Goal: Task Accomplishment & Management: Use online tool/utility

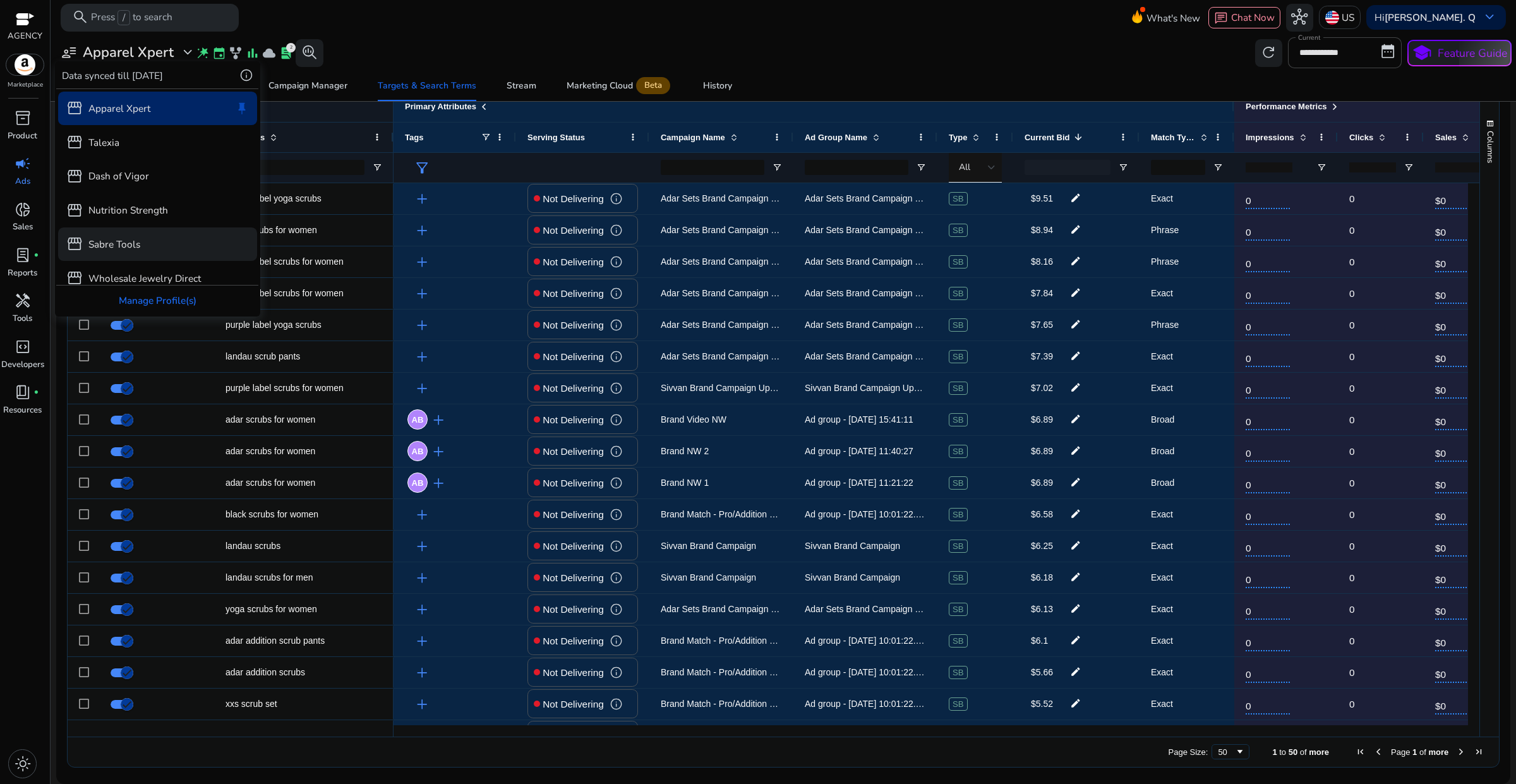
click at [130, 234] on div "storefront Sabre Tools" at bounding box center [158, 244] width 200 height 34
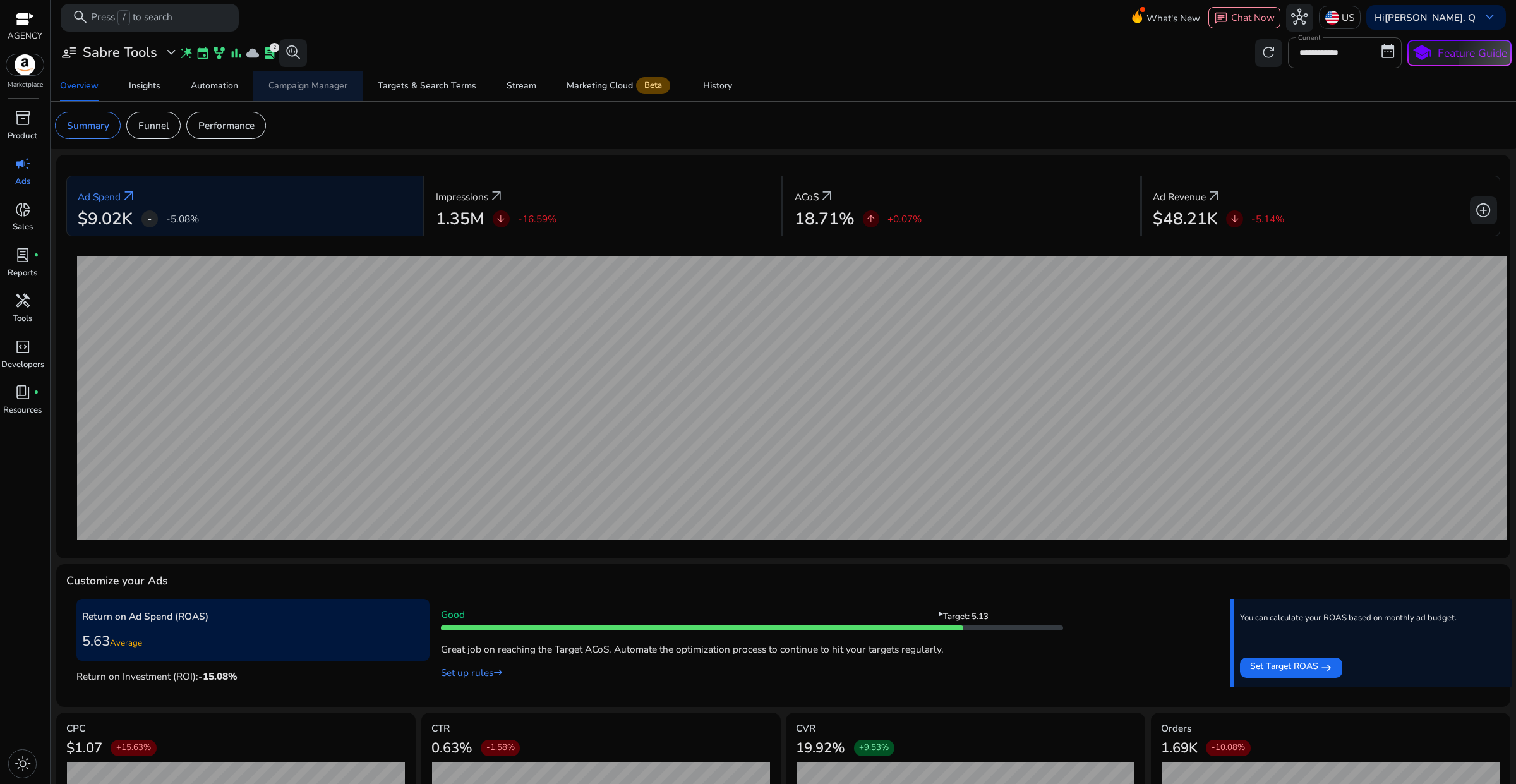
click at [320, 96] on span "Campaign Manager" at bounding box center [308, 86] width 79 height 30
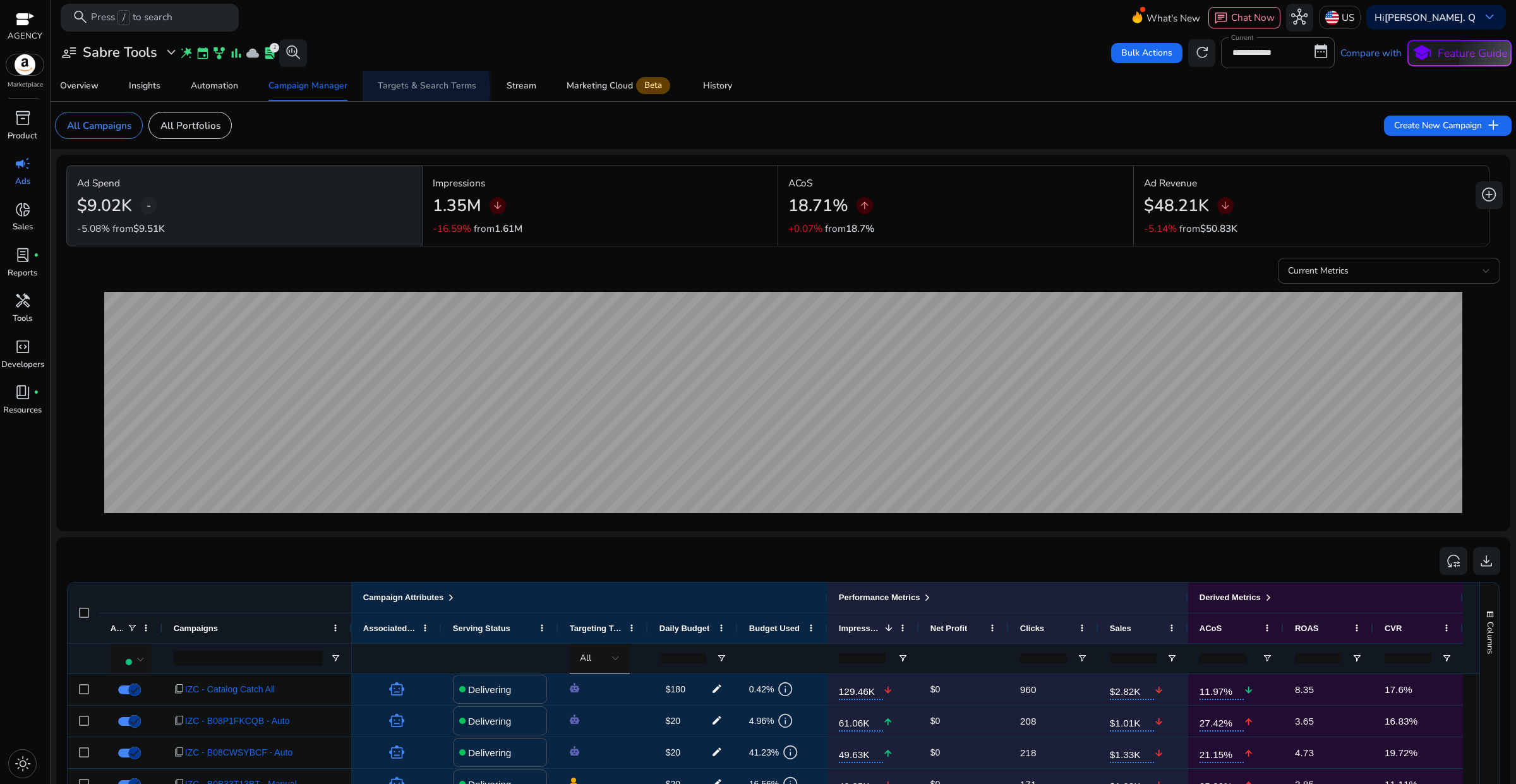
click at [389, 89] on div "Targets & Search Terms" at bounding box center [427, 86] width 99 height 8
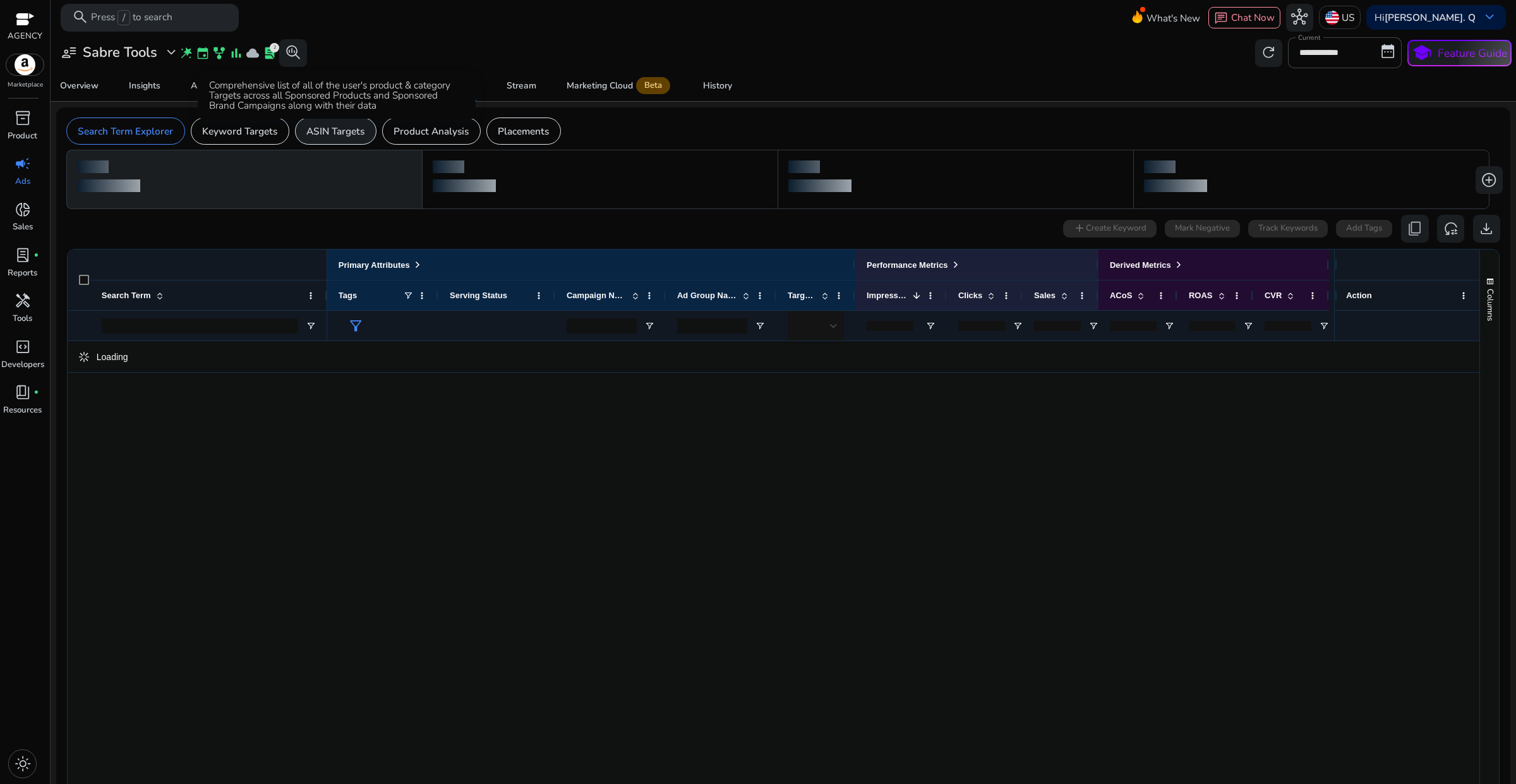
click at [348, 133] on p "ASIN Targets" at bounding box center [335, 131] width 58 height 14
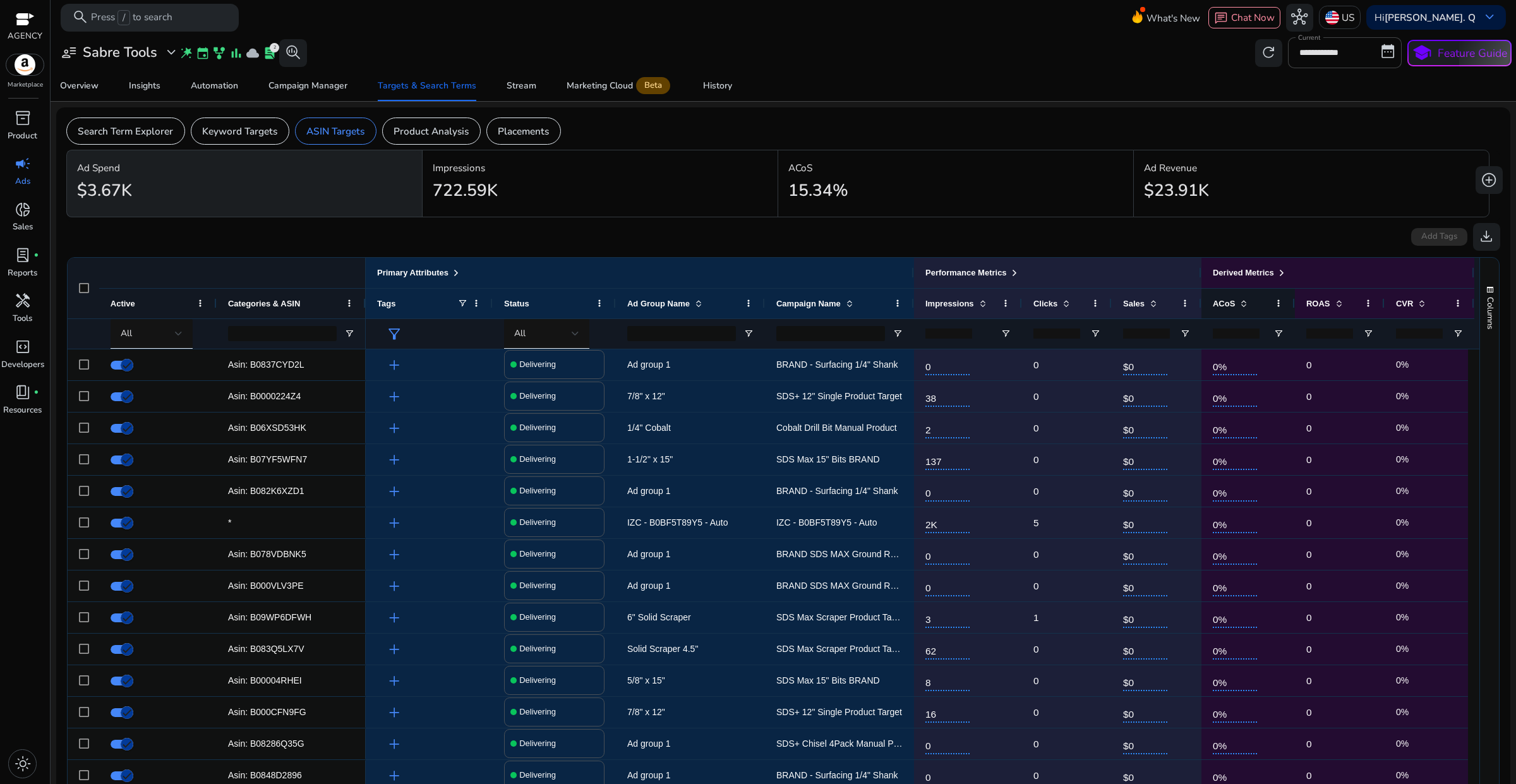
click at [1243, 309] on div "ACoS" at bounding box center [1240, 303] width 56 height 24
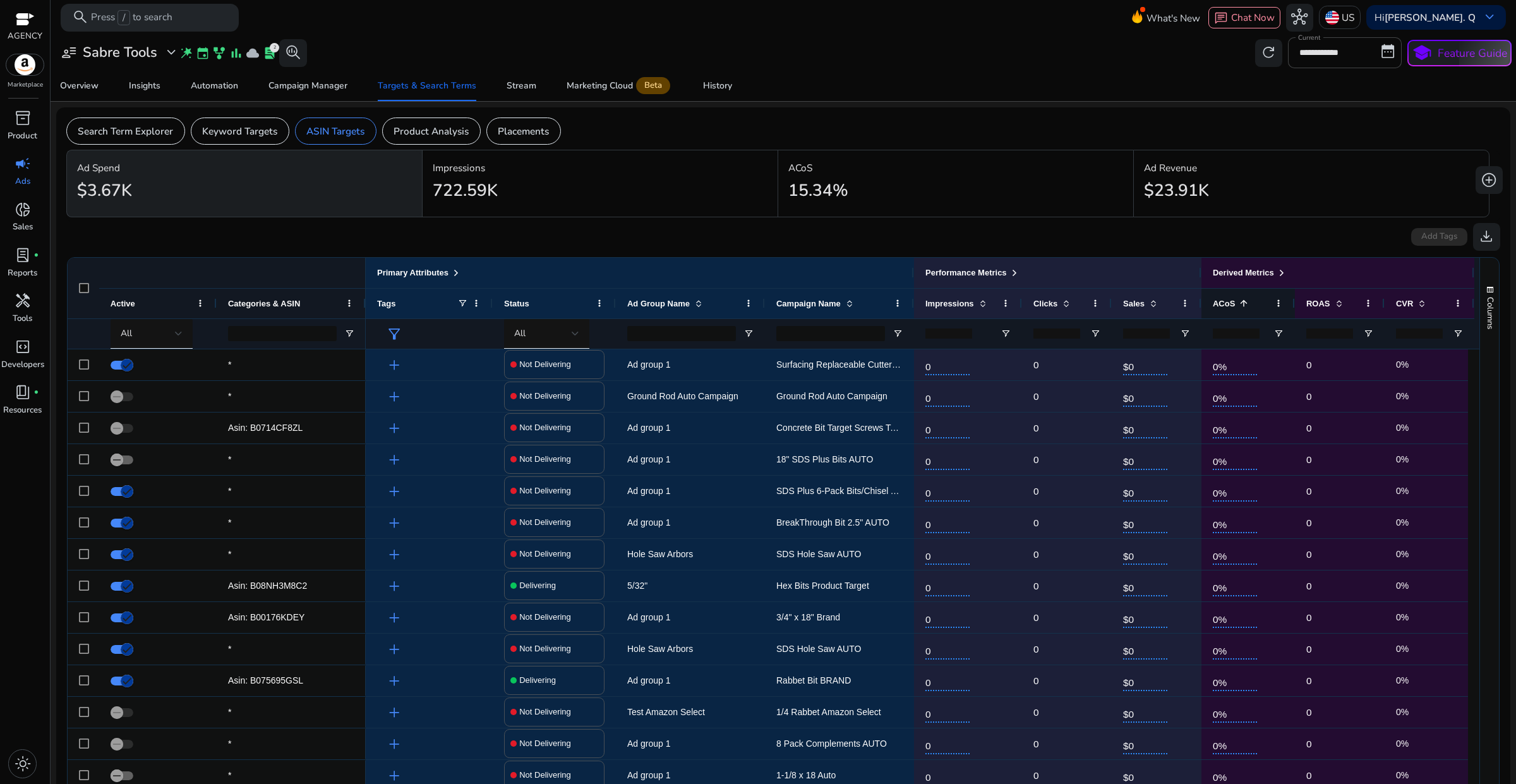
click at [1241, 301] on span at bounding box center [1244, 303] width 10 height 10
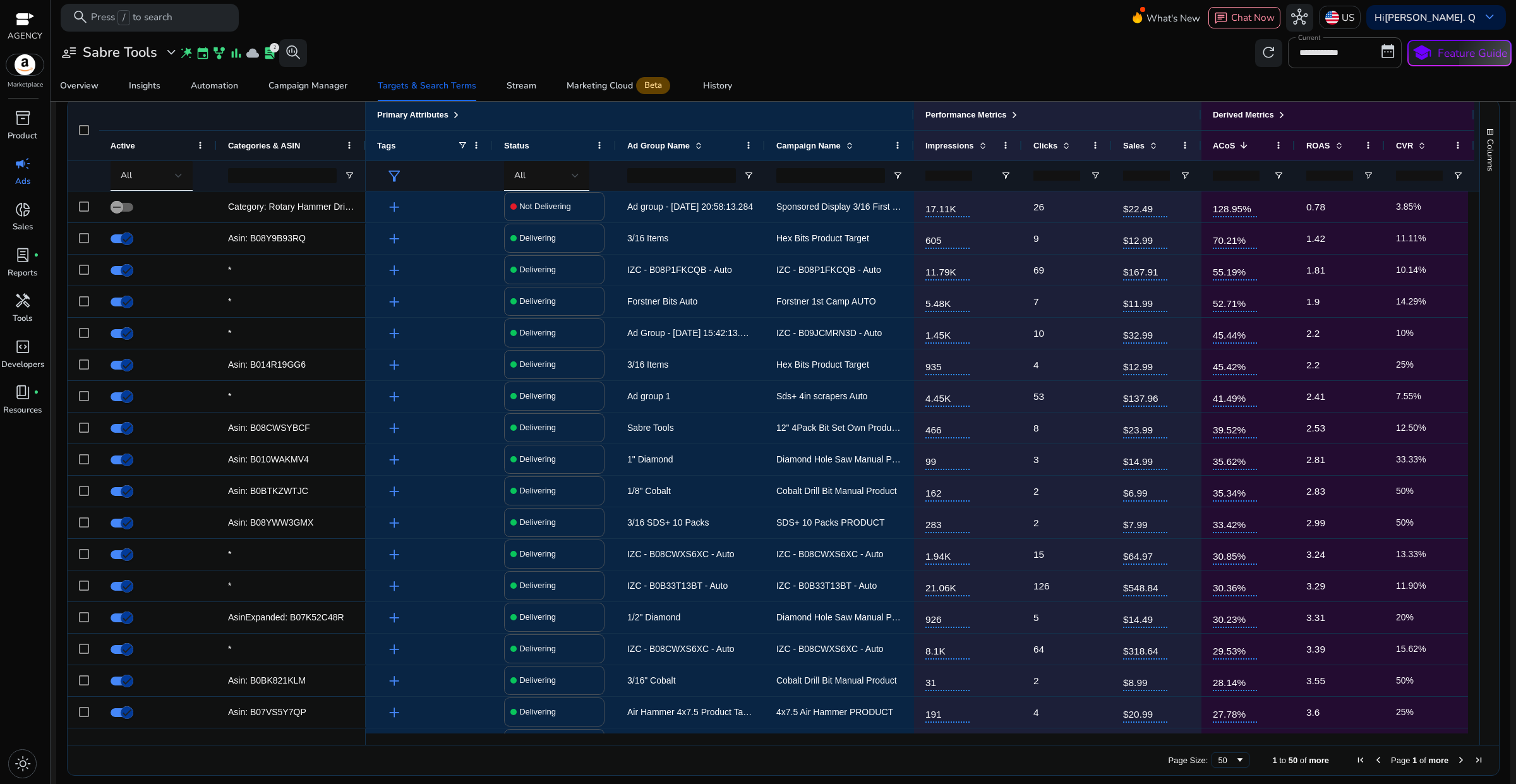
scroll to position [166, 0]
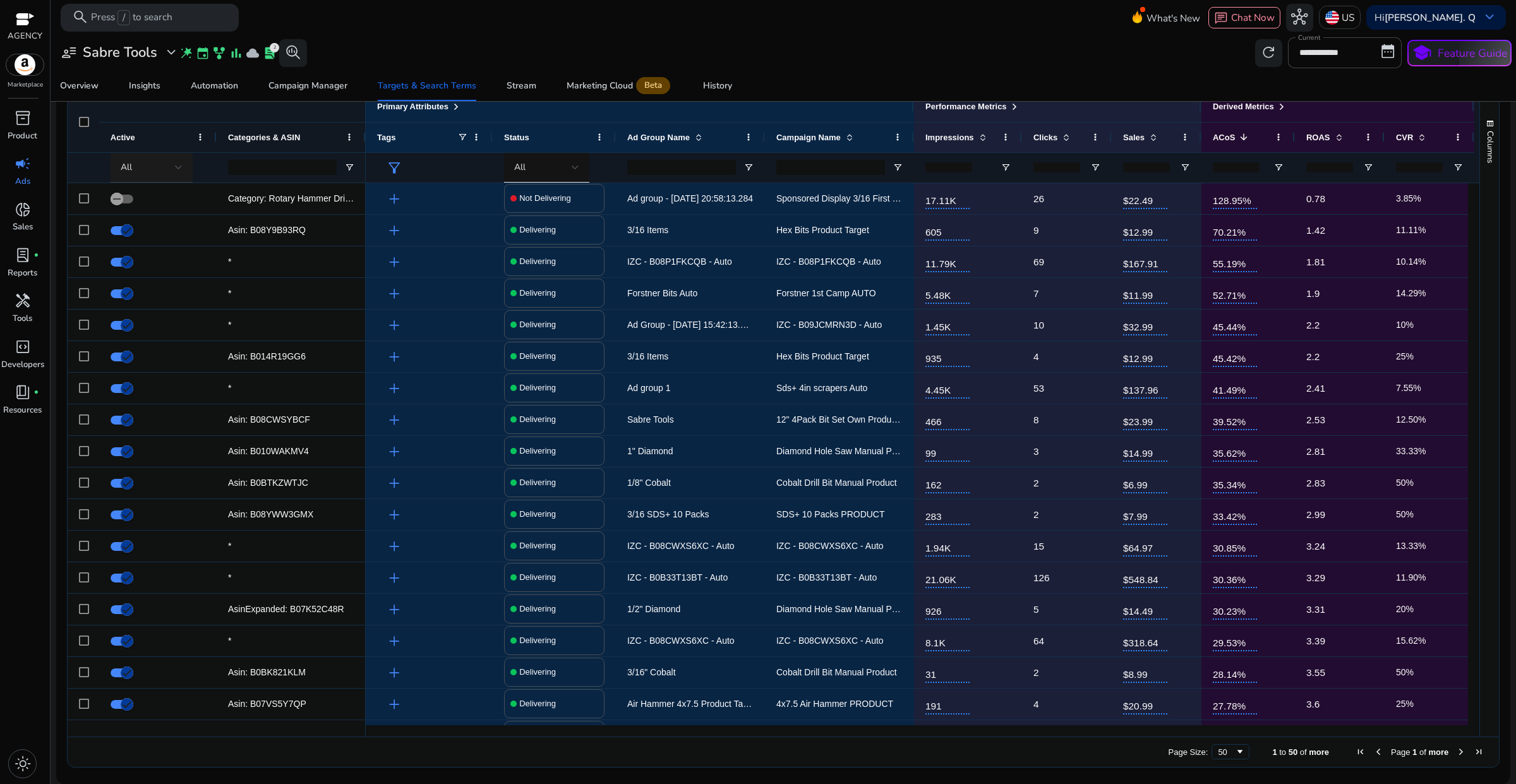
click at [175, 175] on div at bounding box center [179, 168] width 8 height 15
click at [152, 234] on span "Delivering" at bounding box center [150, 234] width 46 height 13
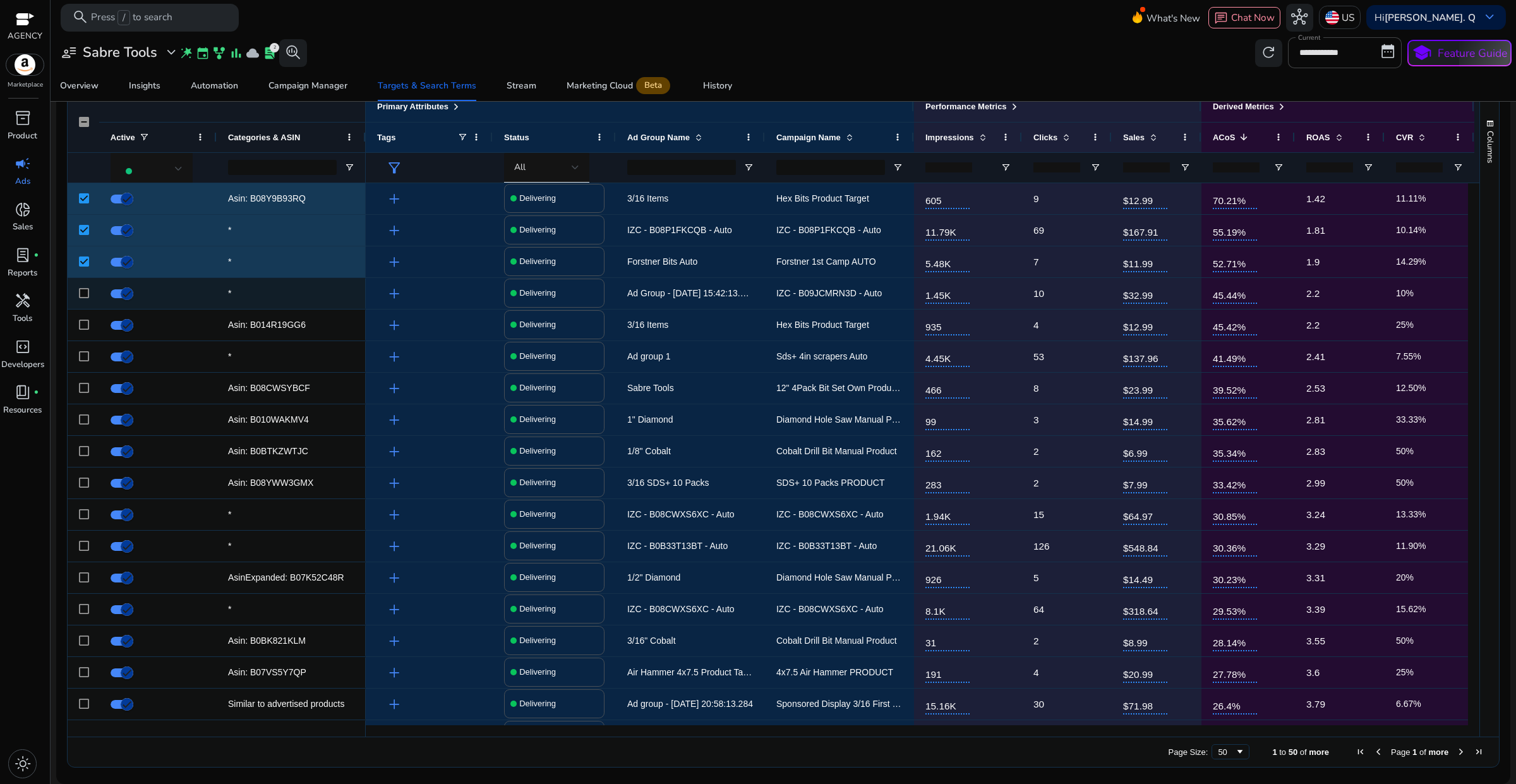
click at [89, 298] on div at bounding box center [83, 293] width 31 height 31
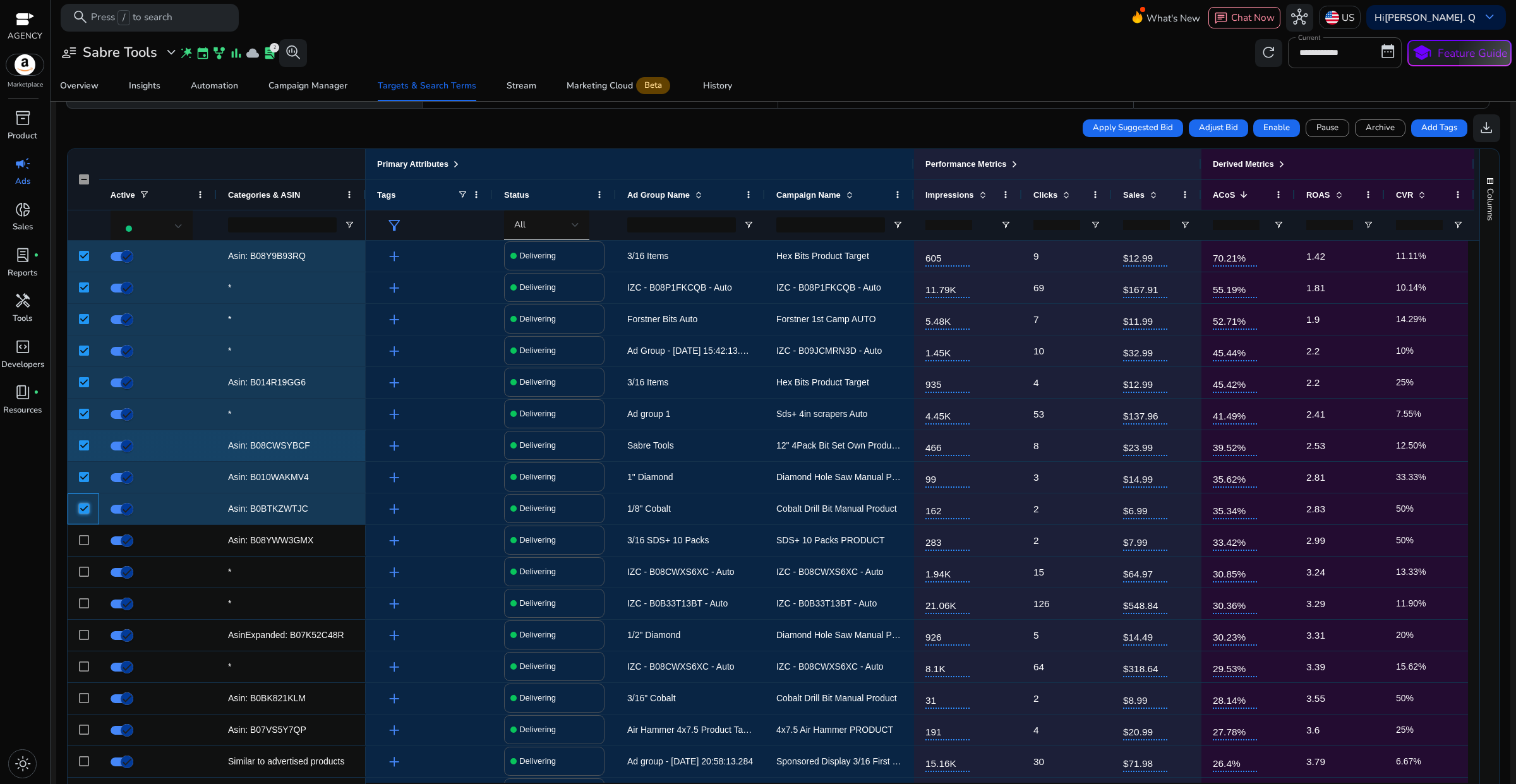
scroll to position [87, 0]
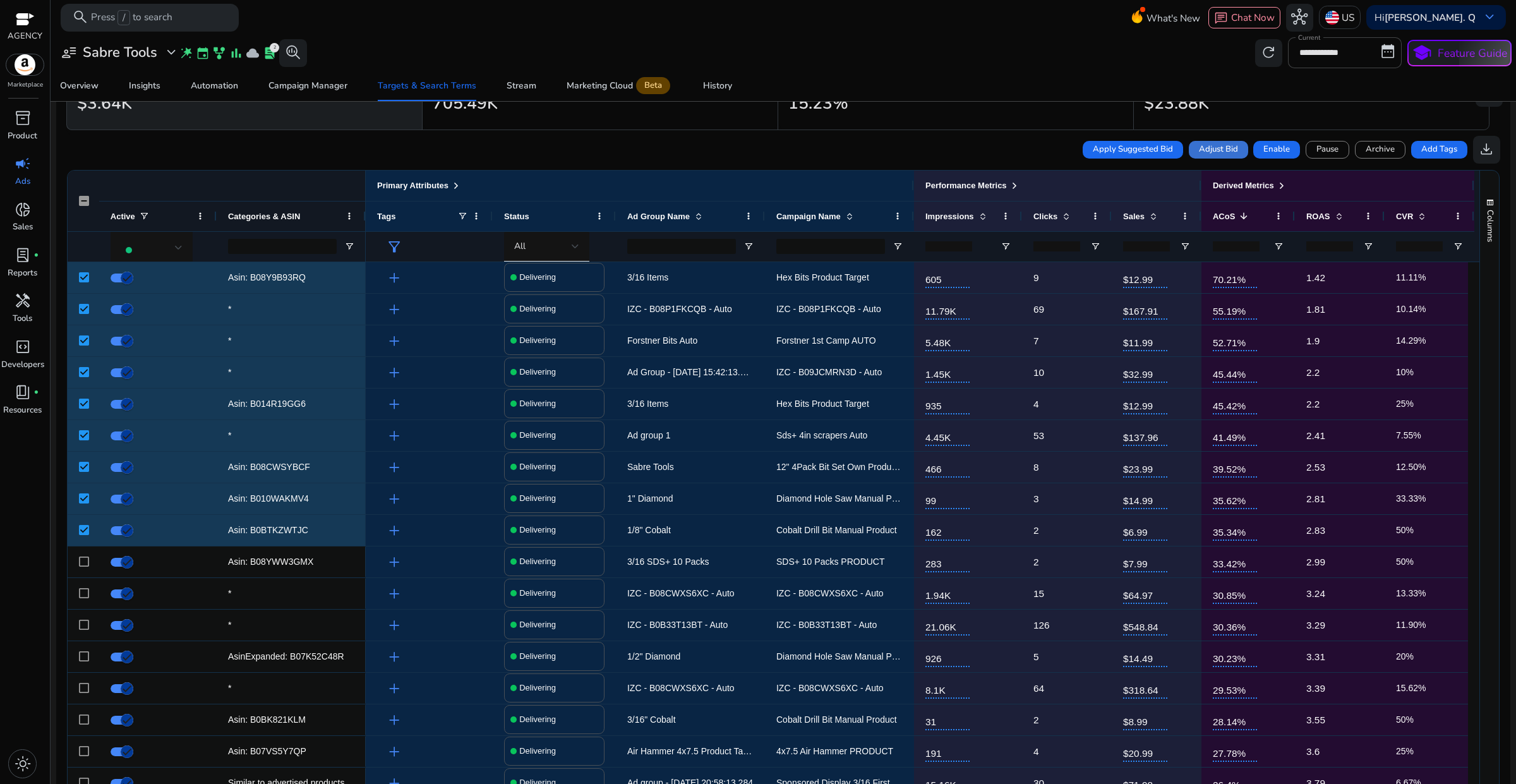
click at [1211, 150] on span "Adjust Bid" at bounding box center [1218, 149] width 39 height 13
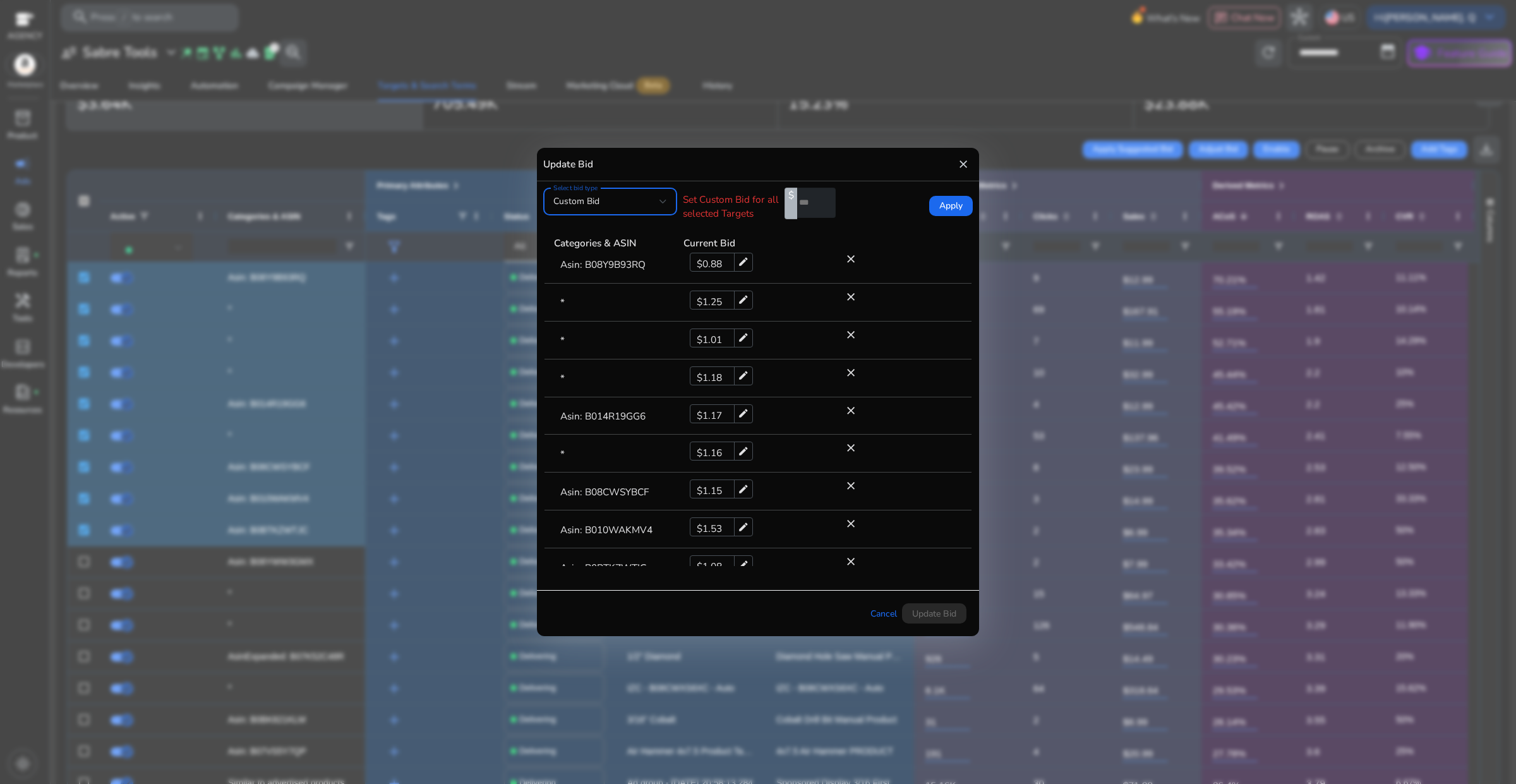
scroll to position [0, 0]
click at [659, 206] on div "Custom Bid" at bounding box center [606, 201] width 106 height 13
click at [614, 266] on span "Current Bid" at bounding box center [610, 266] width 114 height 13
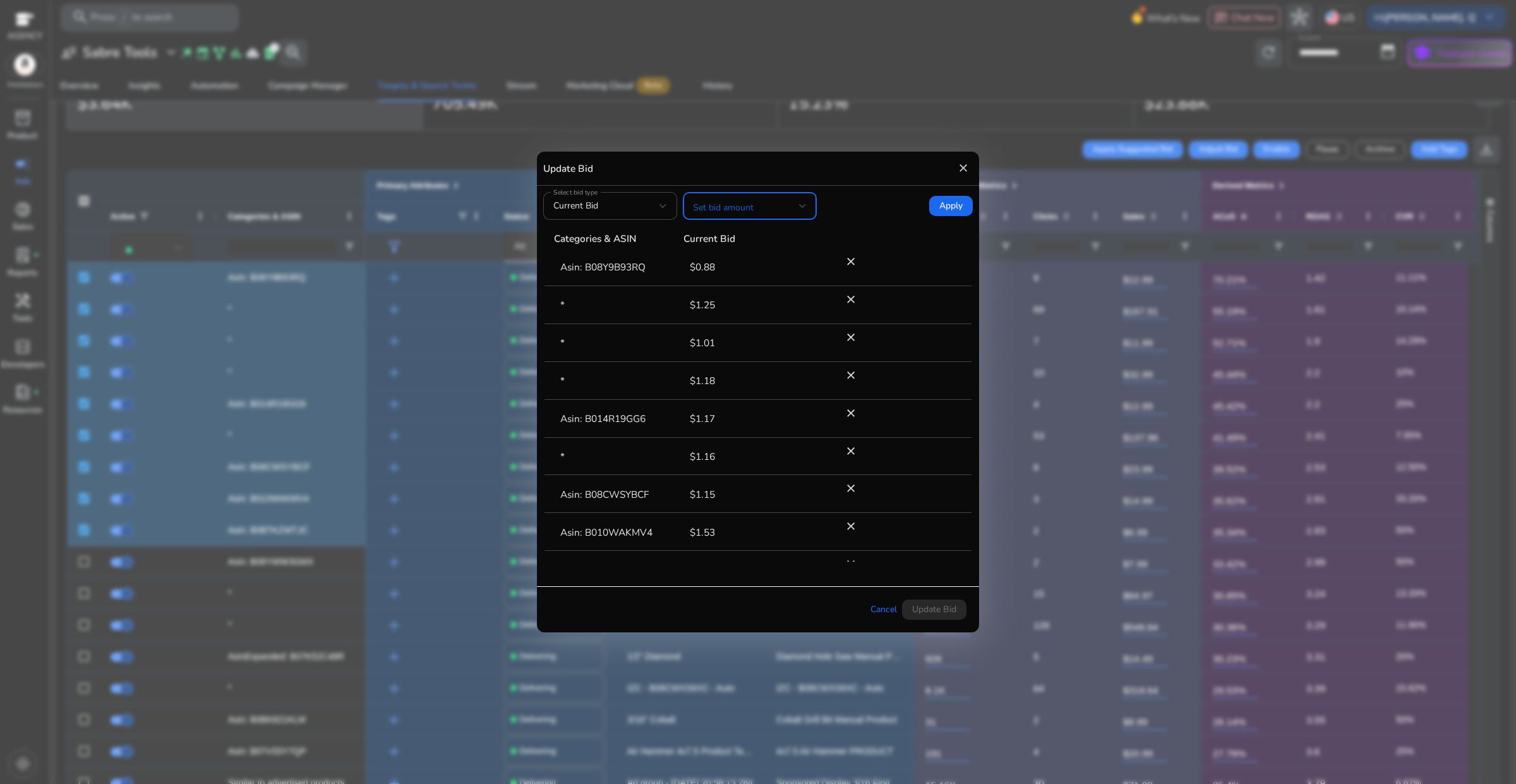
click at [721, 212] on span at bounding box center [746, 206] width 106 height 13
click at [750, 357] on span "Decrease bid by (%)" at bounding box center [750, 362] width 114 height 13
drag, startPoint x: 850, startPoint y: 207, endPoint x: 839, endPoint y: 207, distance: 11.0
click at [839, 207] on input "*" at bounding box center [857, 206] width 39 height 30
type input "*"
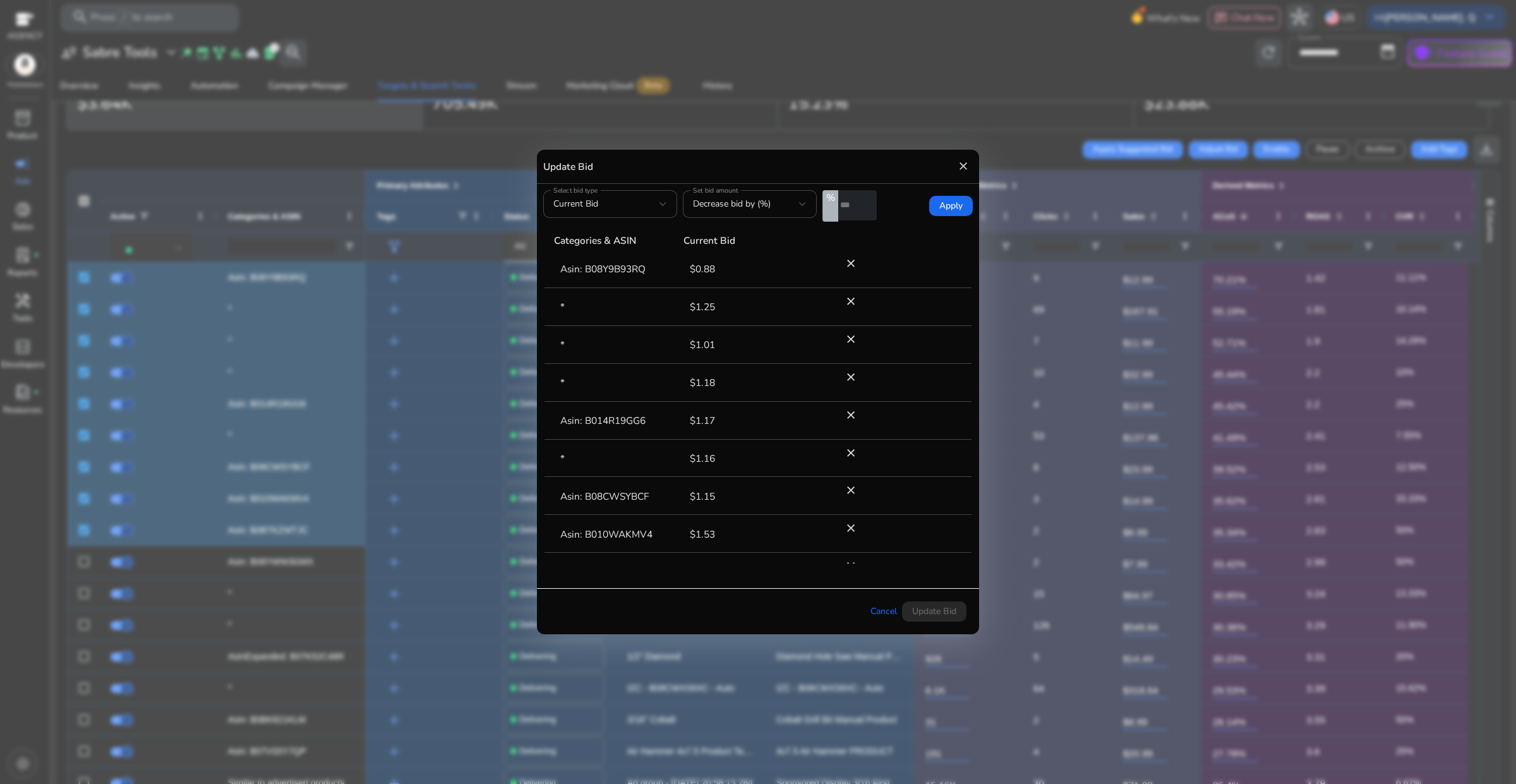
click at [906, 215] on form "Select bid type Current Bid Set bid amount Decrease bid by (%) % * Apply" at bounding box center [757, 206] width 429 height 31
click at [961, 169] on mat-icon "close" at bounding box center [963, 166] width 13 height 20
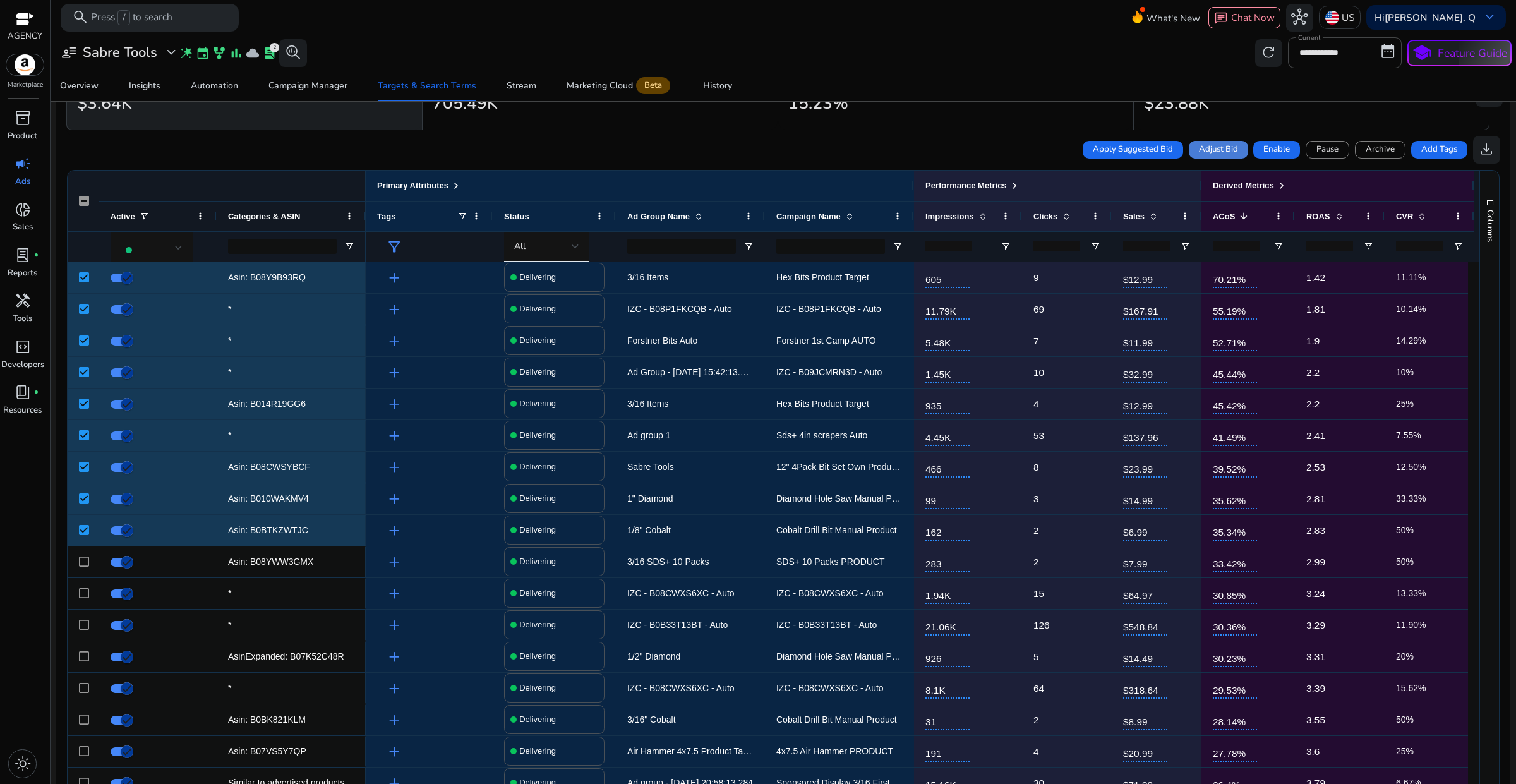
click at [1210, 153] on span "Adjust Bid" at bounding box center [1218, 149] width 39 height 13
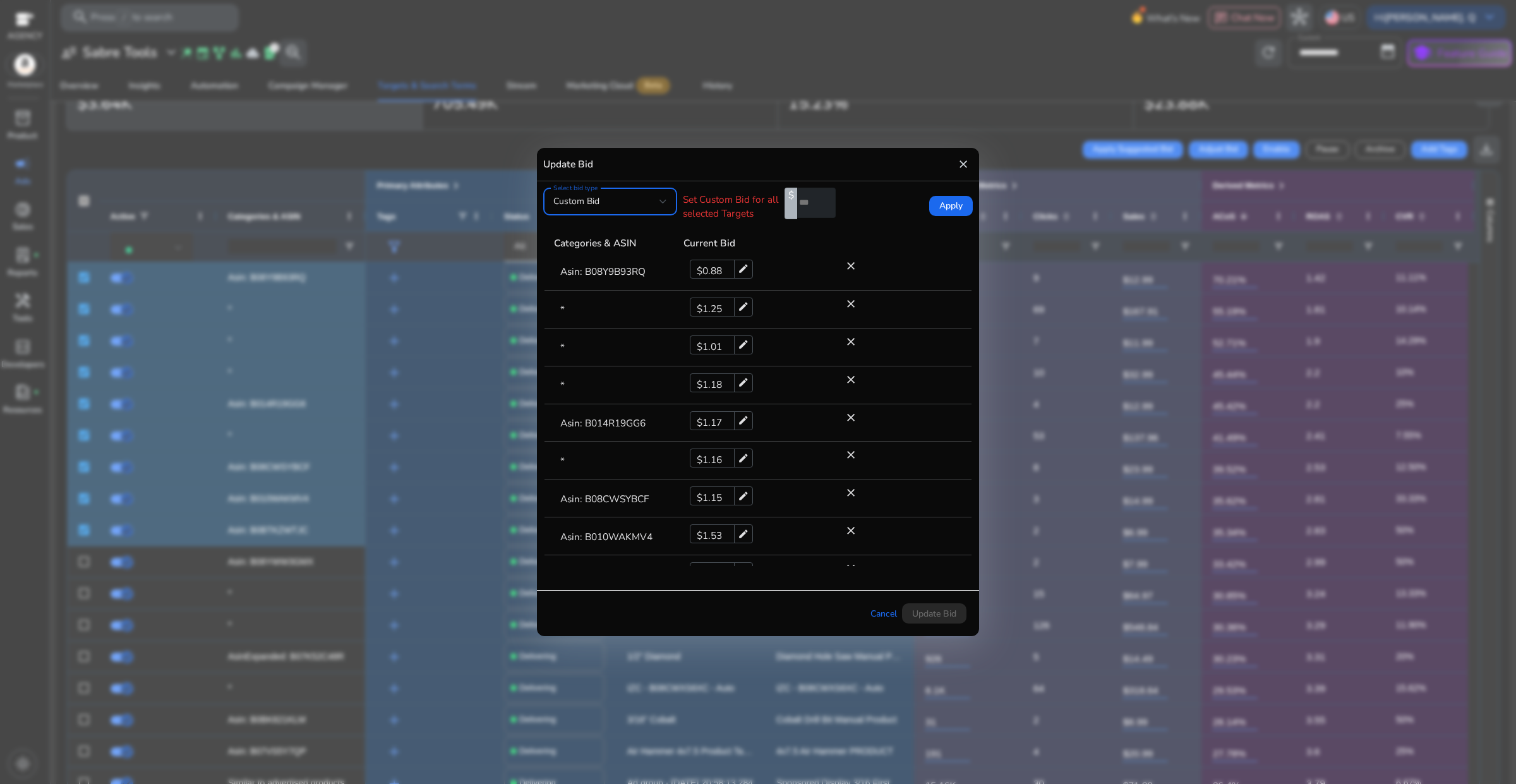
click at [656, 202] on div "Custom Bid" at bounding box center [606, 201] width 106 height 13
click at [613, 264] on span "Current Bid" at bounding box center [610, 266] width 114 height 13
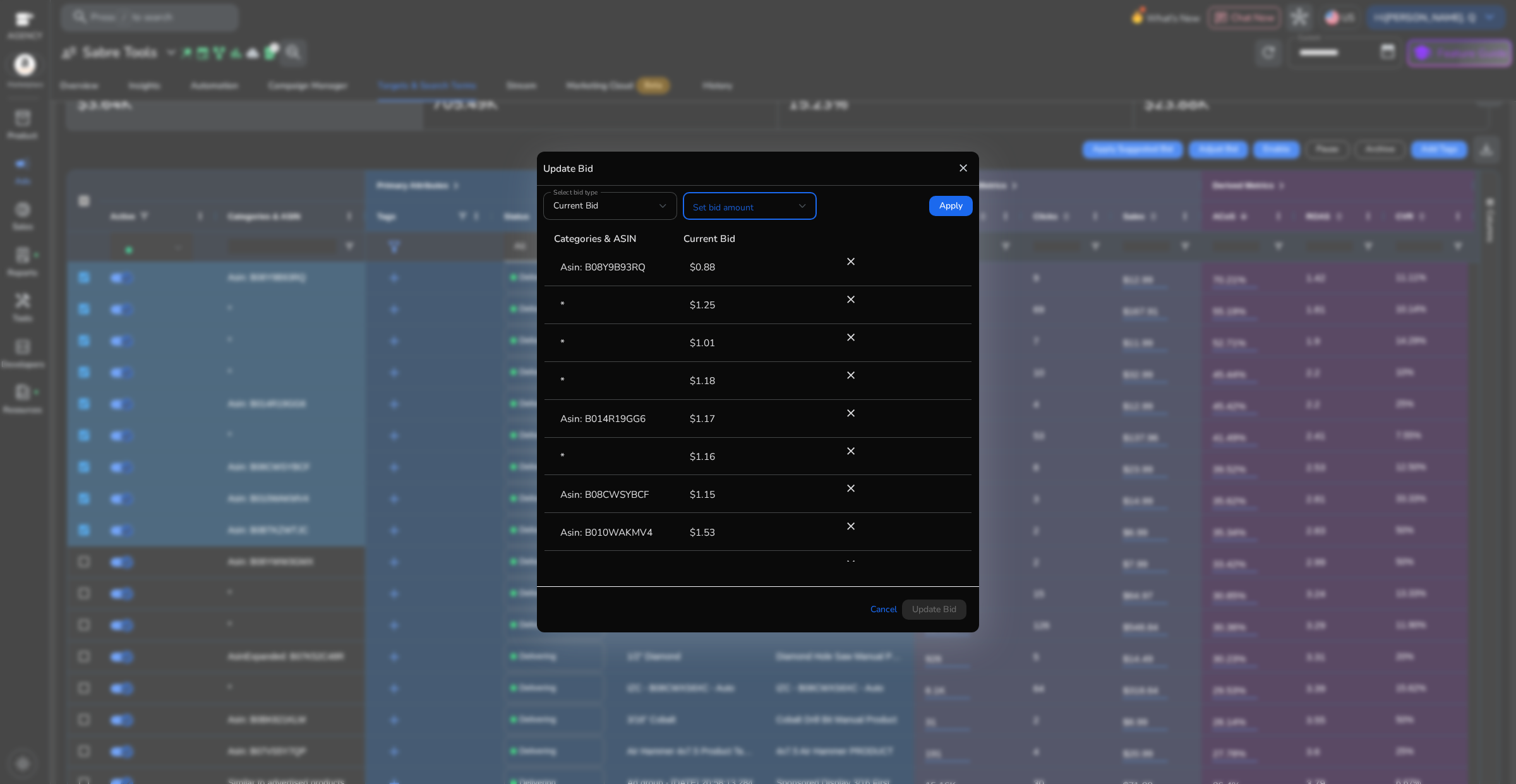
click at [776, 210] on span at bounding box center [746, 206] width 106 height 13
click at [750, 359] on span "Decrease bid by (%)" at bounding box center [750, 362] width 114 height 13
drag, startPoint x: 847, startPoint y: 210, endPoint x: 835, endPoint y: 210, distance: 12.0
click at [835, 210] on div "% *" at bounding box center [849, 206] width 54 height 31
type input "*"
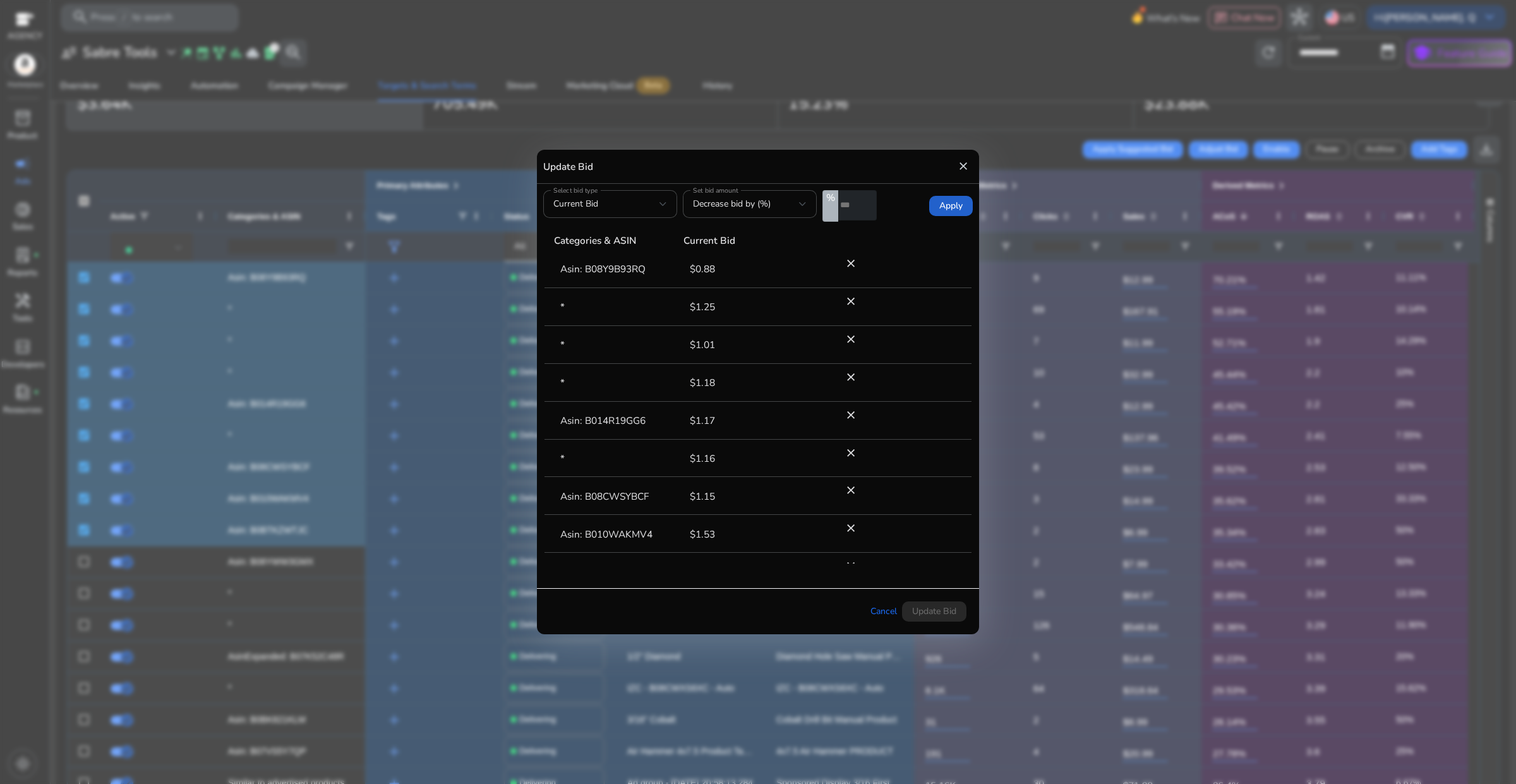
click at [946, 206] on span "Apply" at bounding box center [951, 206] width 24 height 13
click at [939, 606] on span "Update Bid" at bounding box center [934, 611] width 44 height 13
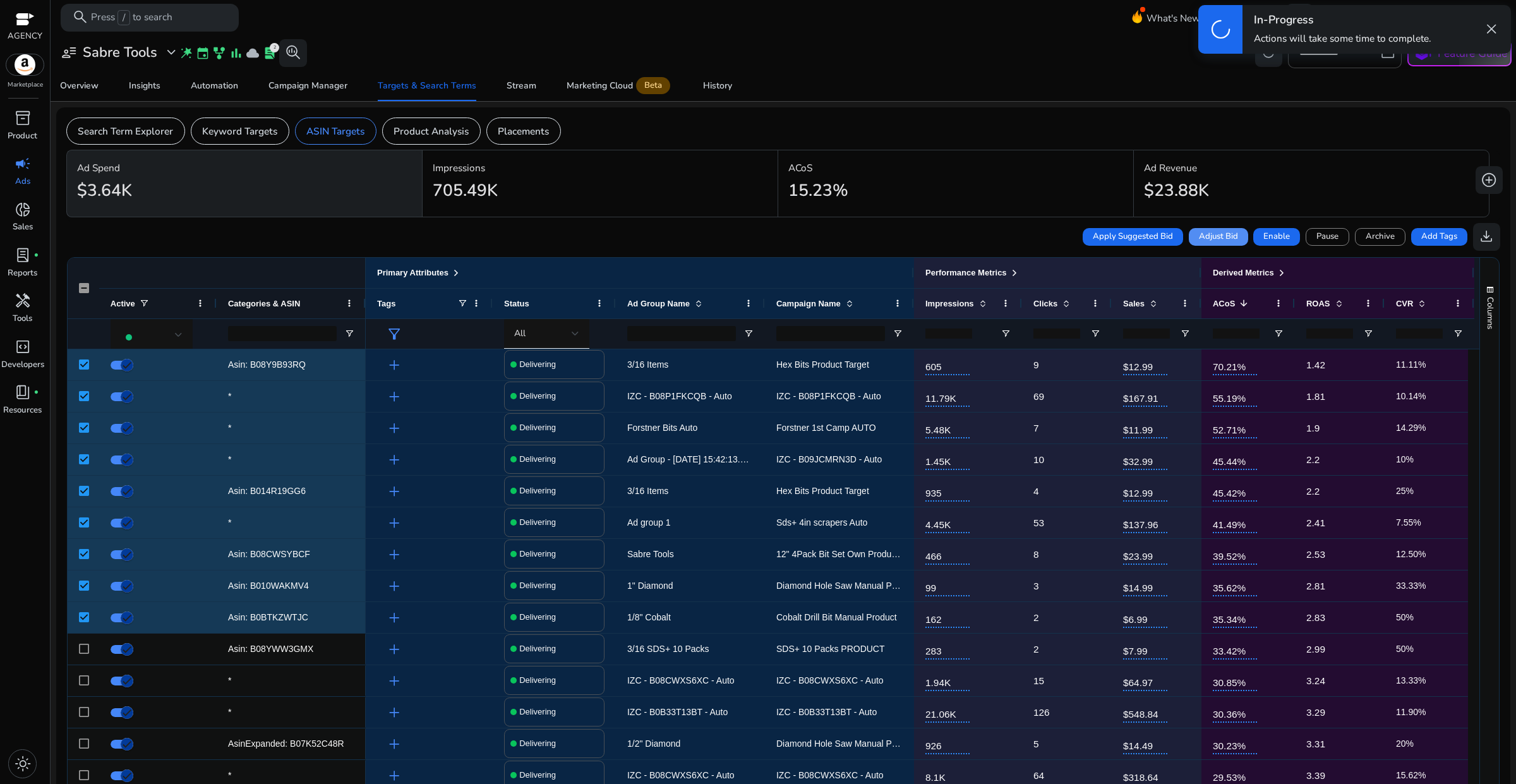
scroll to position [87, 0]
